Goal: Navigation & Orientation: Go to known website

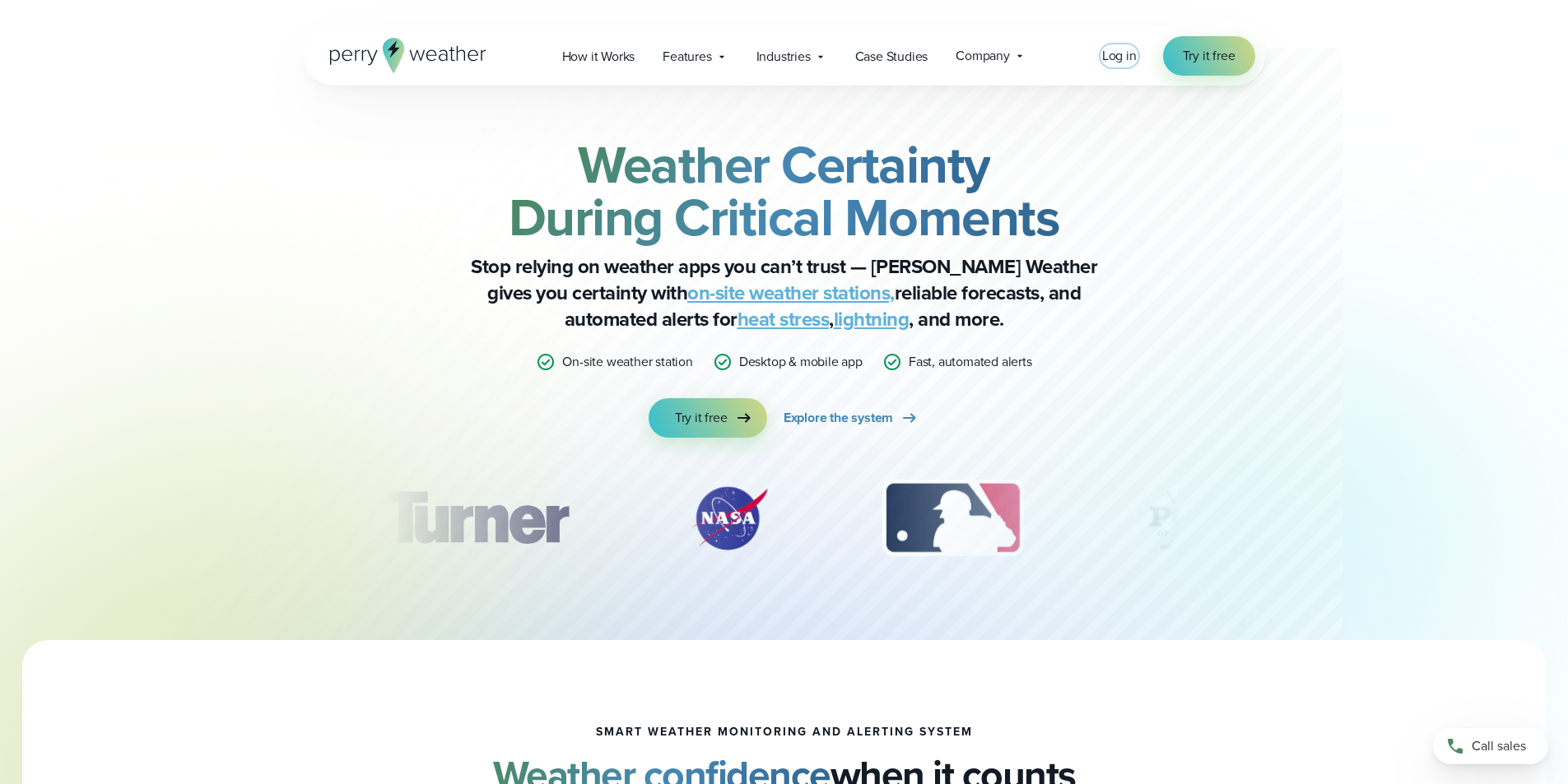
click at [1125, 55] on span "Log in" at bounding box center [1119, 56] width 35 height 19
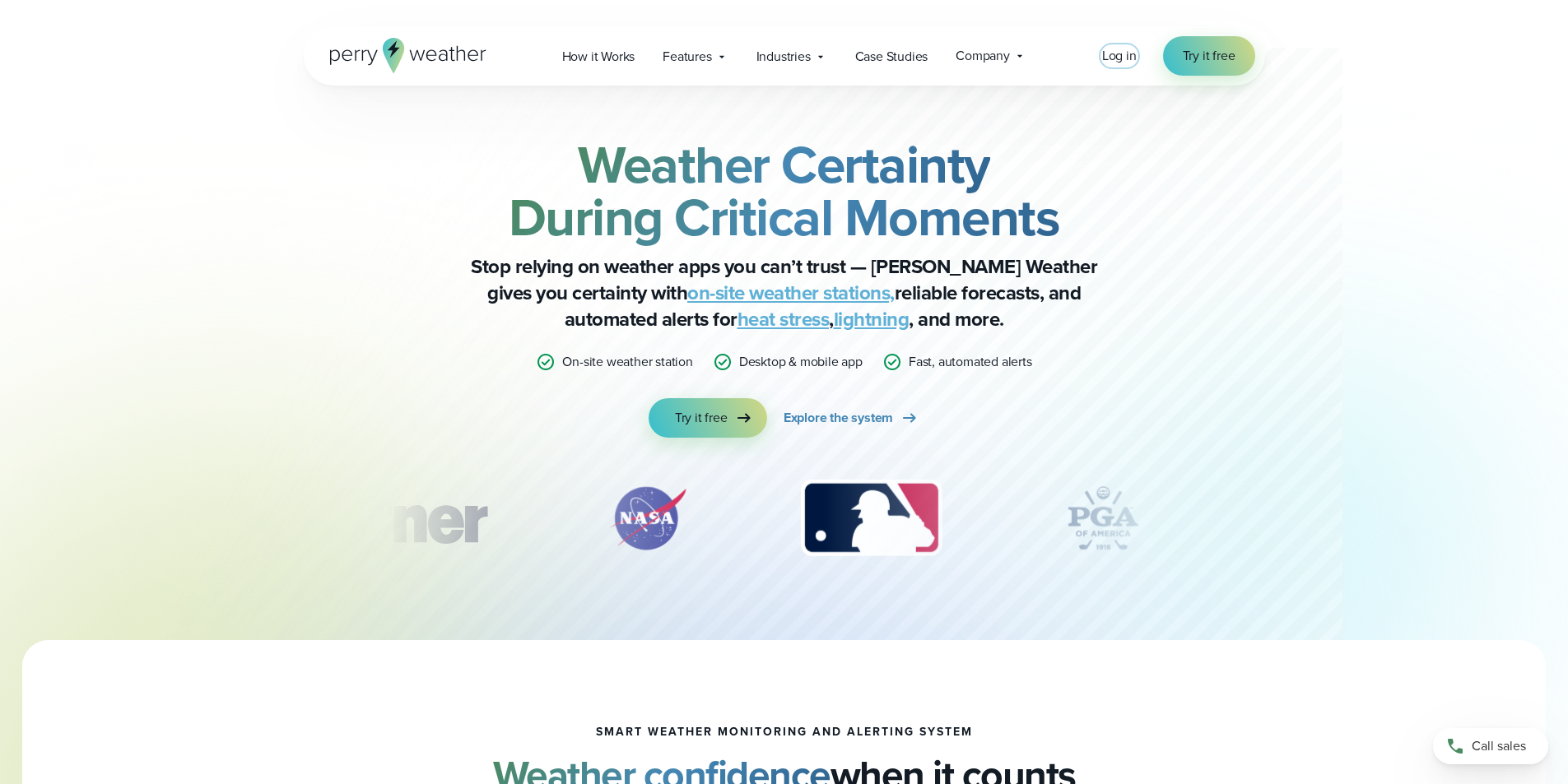
click at [1119, 62] on span "Log in" at bounding box center [1119, 56] width 35 height 19
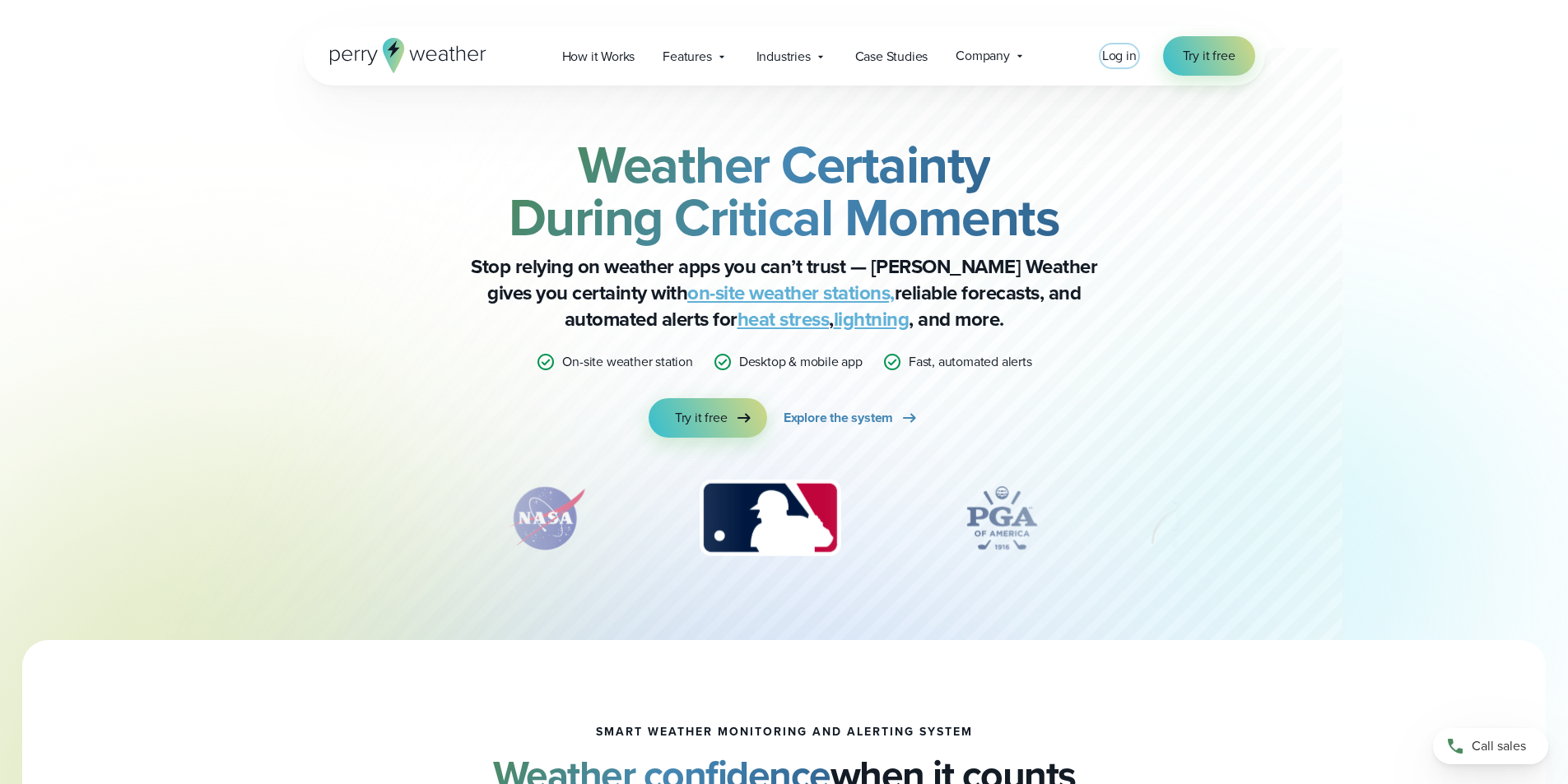
click at [1119, 58] on span "Log in" at bounding box center [1119, 56] width 35 height 19
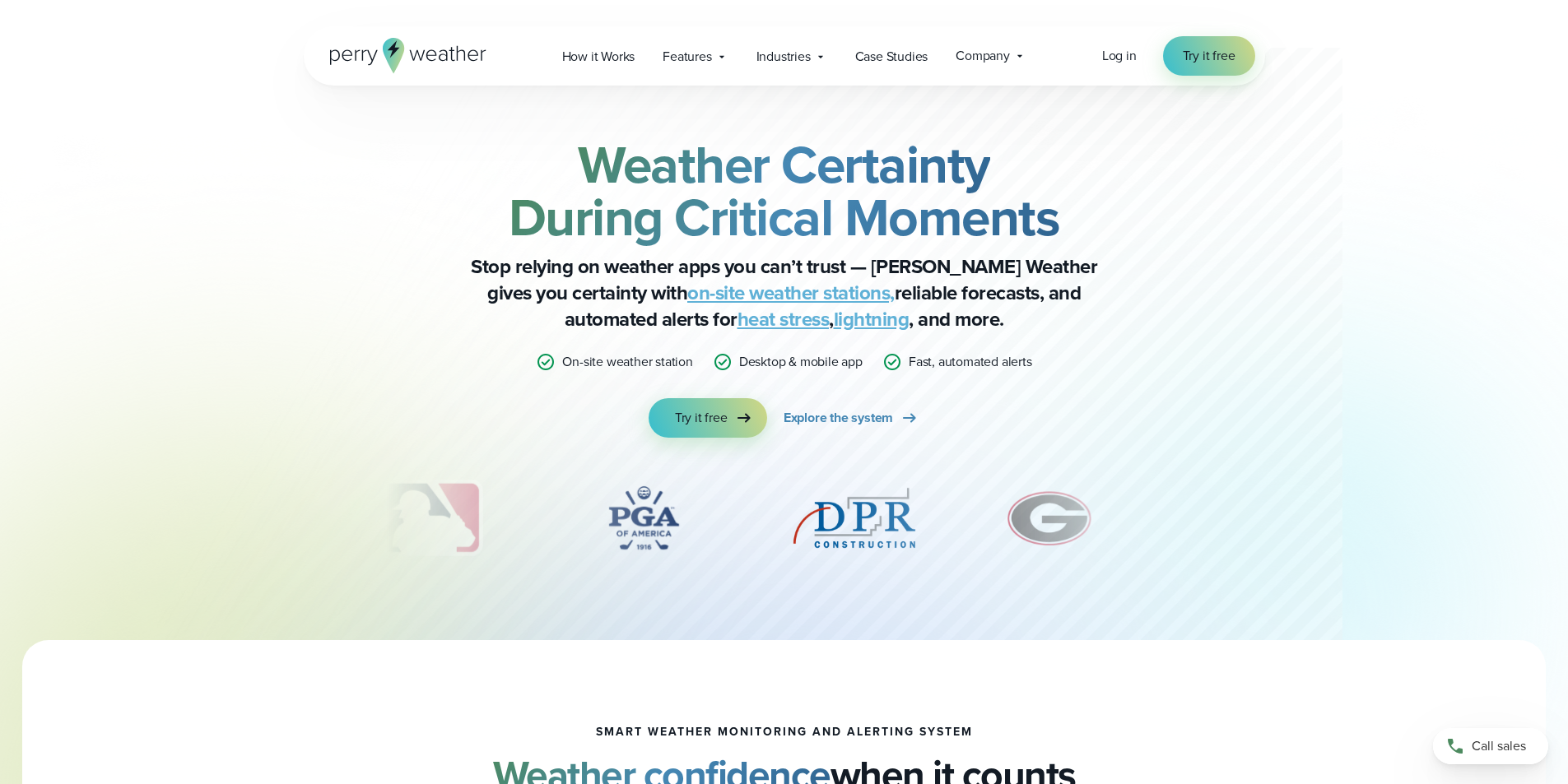
click at [419, 56] on icon at bounding box center [416, 56] width 16 height 11
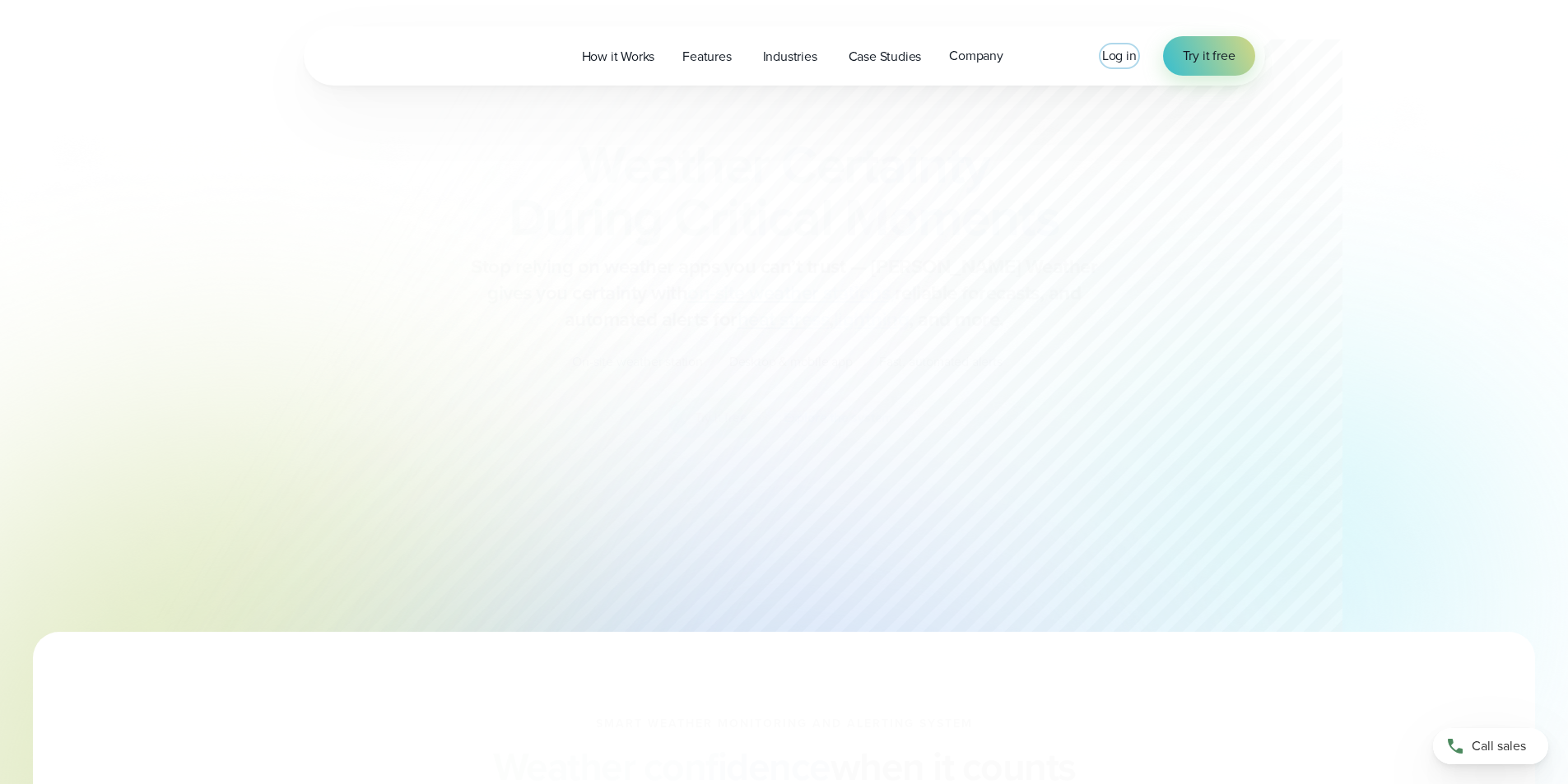
click at [1124, 51] on span "Log in" at bounding box center [1119, 56] width 35 height 19
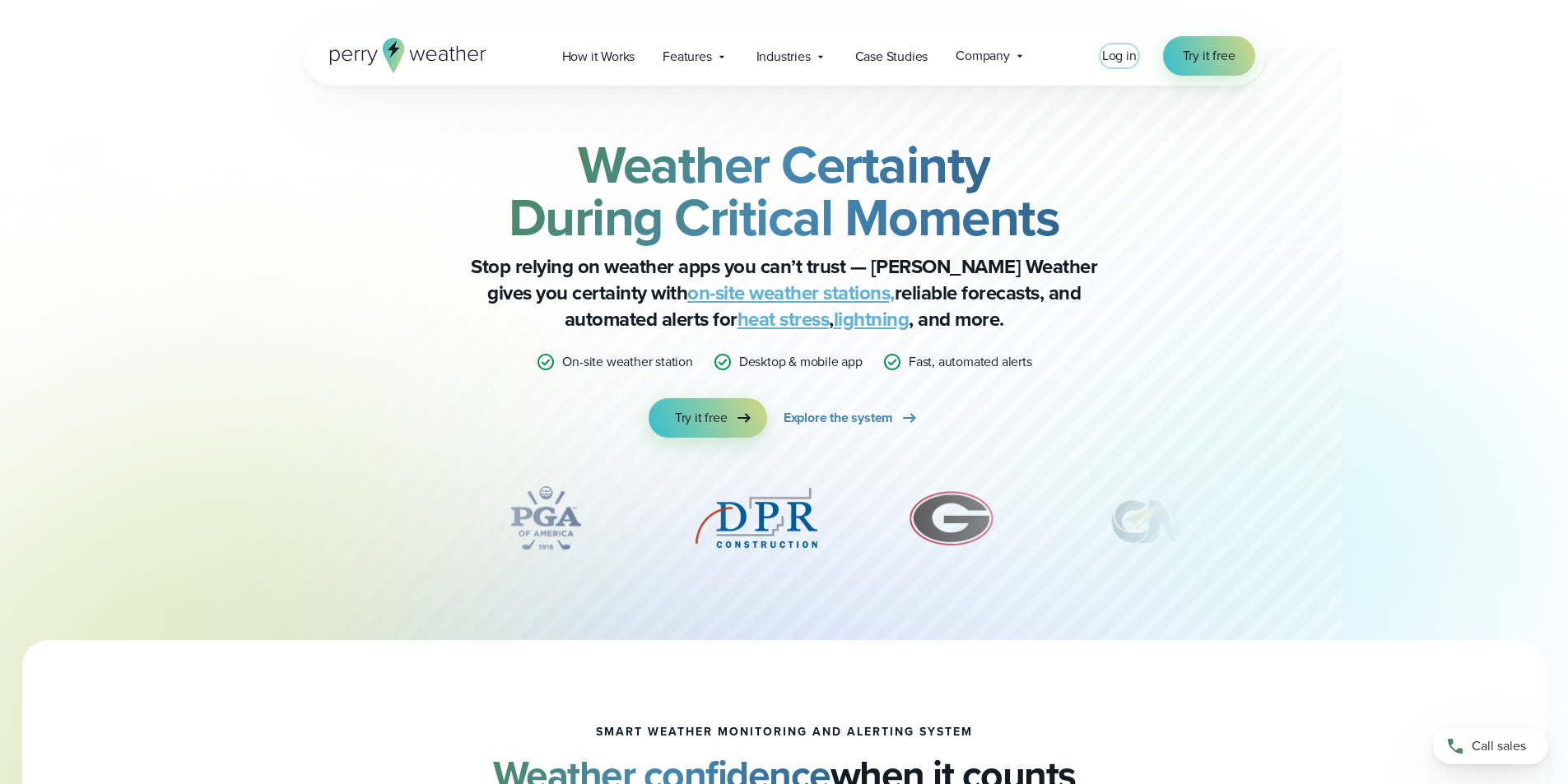
click at [1130, 53] on span "Log in" at bounding box center [1119, 56] width 35 height 19
